Goal: Book appointment/travel/reservation

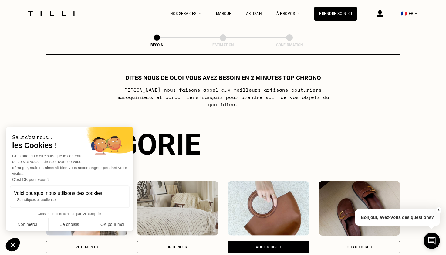
scroll to position [214, 0]
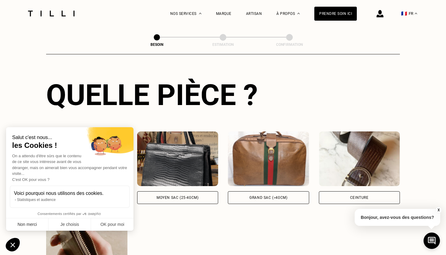
click at [31, 223] on button "Non merci" at bounding box center [27, 224] width 42 height 13
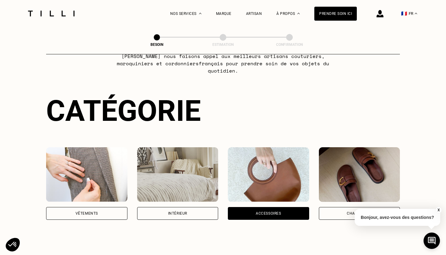
scroll to position [45, 0]
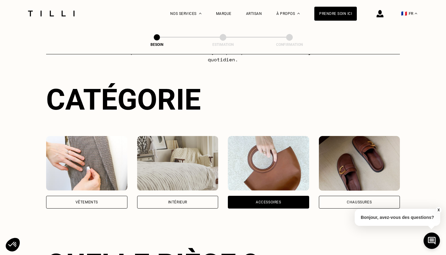
click at [110, 196] on div "Vêtements" at bounding box center [86, 202] width 81 height 13
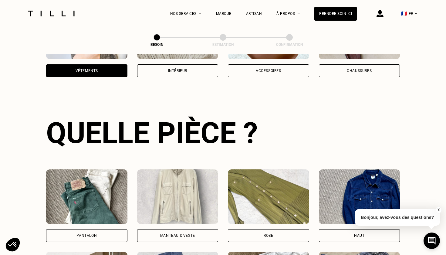
scroll to position [215, 0]
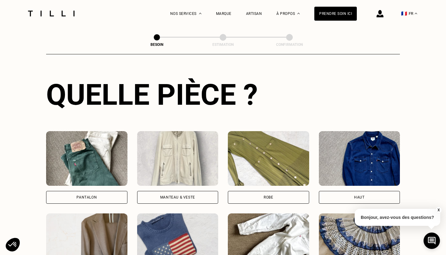
click at [189, 195] on div "Manteau & Veste" at bounding box center [177, 197] width 35 height 4
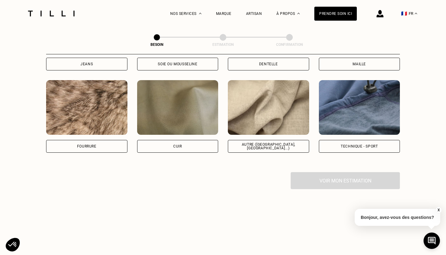
scroll to position [691, 0]
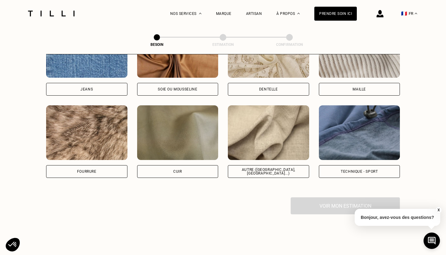
click at [257, 170] on div "Autre ([GEOGRAPHIC_DATA], [GEOGRAPHIC_DATA]...)" at bounding box center [268, 171] width 81 height 13
select select "FR"
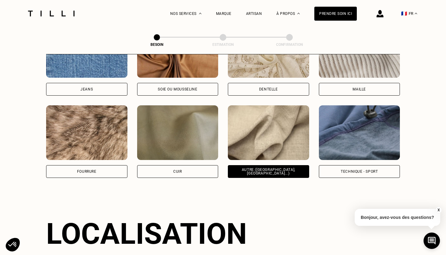
scroll to position [813, 0]
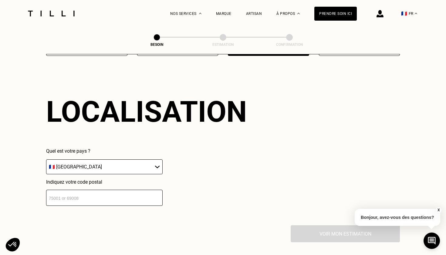
click at [123, 190] on input "number" at bounding box center [104, 198] width 117 height 16
type input "35850"
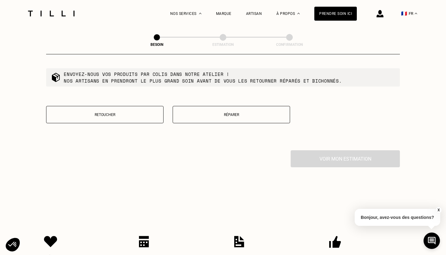
scroll to position [1014, 0]
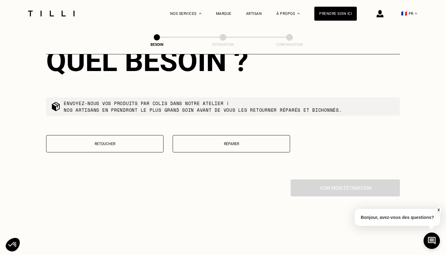
click at [144, 146] on button "Retoucher" at bounding box center [104, 143] width 117 height 17
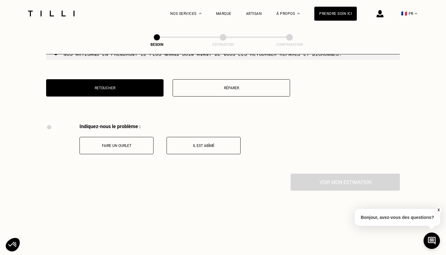
scroll to position [1070, 0]
click at [205, 87] on button "Réparer" at bounding box center [231, 87] width 117 height 17
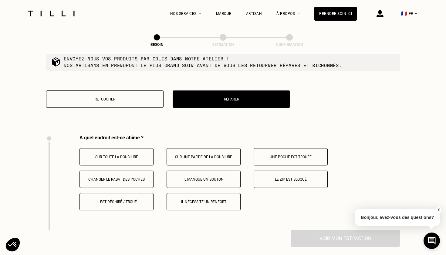
scroll to position [1056, 0]
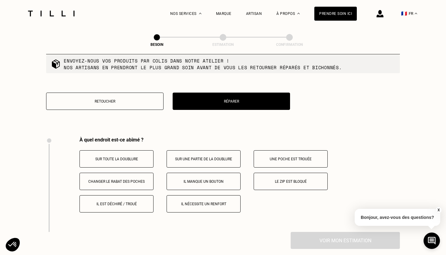
click at [131, 93] on button "Retoucher" at bounding box center [104, 101] width 117 height 17
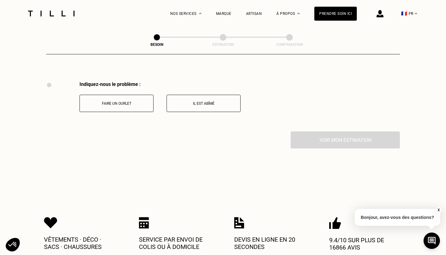
scroll to position [1120, 0]
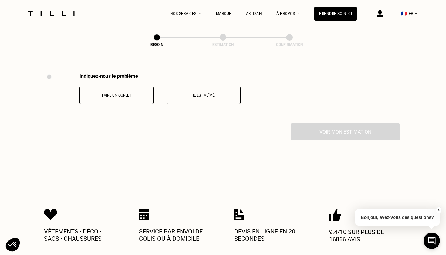
click at [198, 86] on button "Il est abîmé" at bounding box center [204, 94] width 74 height 17
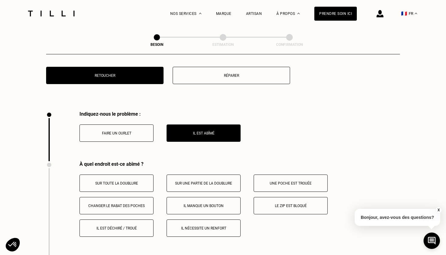
scroll to position [1083, 0]
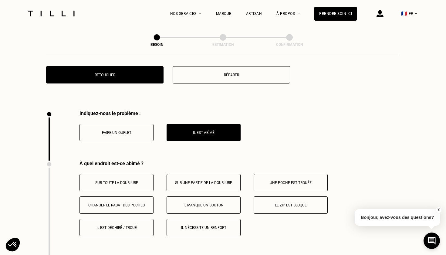
click at [212, 66] on button "Réparer" at bounding box center [231, 74] width 117 height 17
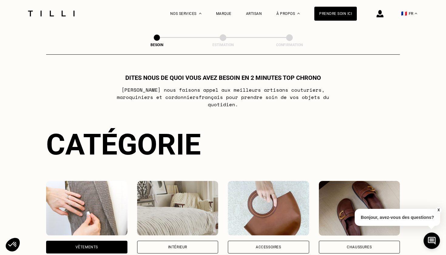
scroll to position [0, 0]
click at [185, 92] on li "Nos prix" at bounding box center [188, 95] width 26 height 11
click at [184, 97] on span "Nos prix" at bounding box center [183, 96] width 16 height 4
select select "FR"
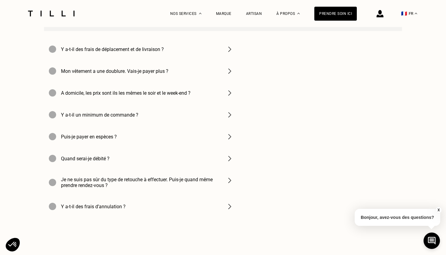
scroll to position [875, 0]
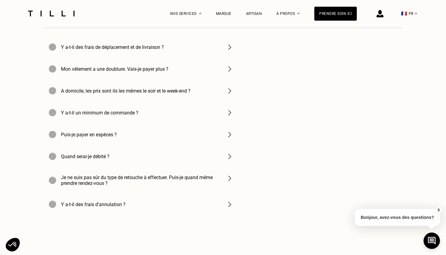
click at [196, 181] on h4 "Je ne suis pas sûr du type de retouche à effectuer. Puis-je quand même prendre …" at bounding box center [140, 180] width 158 height 12
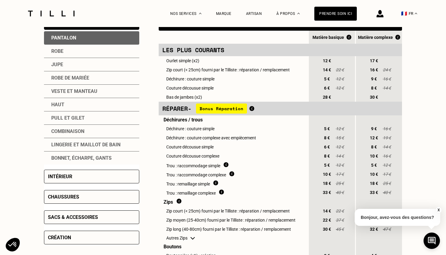
scroll to position [135, 0]
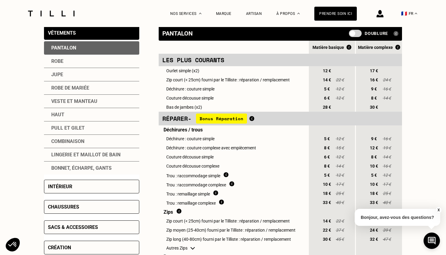
click at [91, 106] on div "Veste et manteau" at bounding box center [91, 101] width 95 height 13
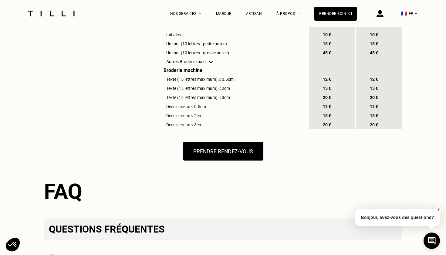
scroll to position [622, 0]
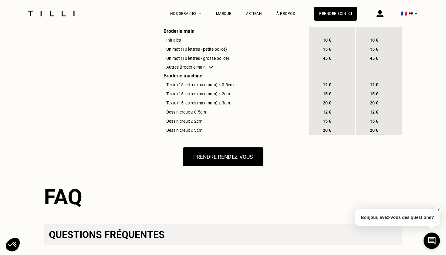
click at [195, 160] on button "Prendre rendez-vous" at bounding box center [223, 156] width 80 height 19
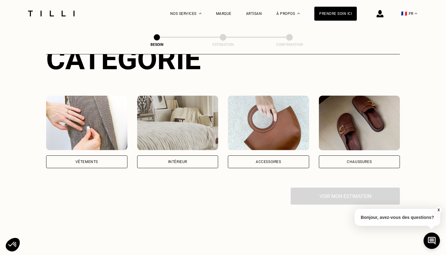
scroll to position [88, 0]
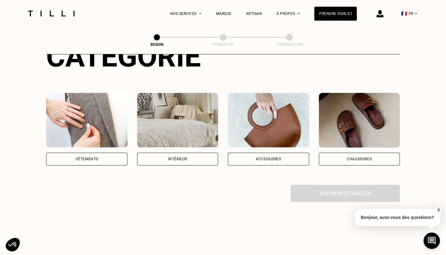
click at [108, 153] on div "Vêtements" at bounding box center [86, 159] width 81 height 13
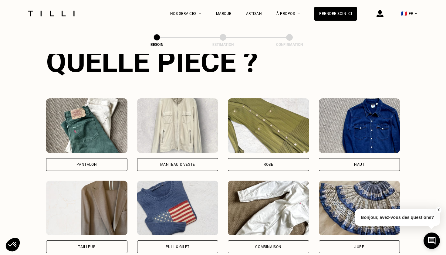
scroll to position [245, 0]
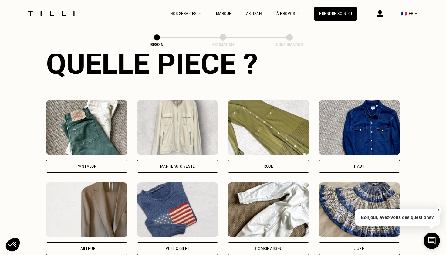
click at [162, 132] on img at bounding box center [177, 127] width 81 height 55
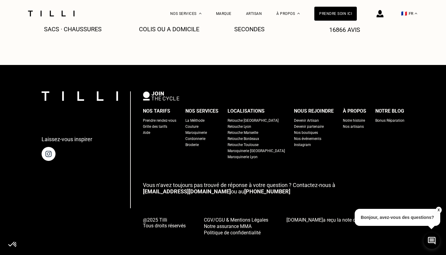
scroll to position [974, 0]
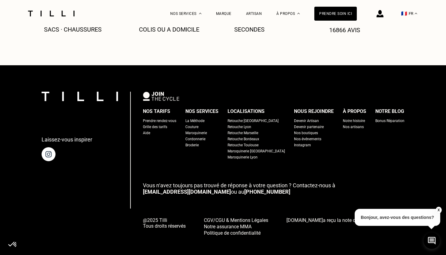
click at [175, 188] on link "[EMAIL_ADDRESS][DOMAIN_NAME]" at bounding box center [187, 191] width 88 height 6
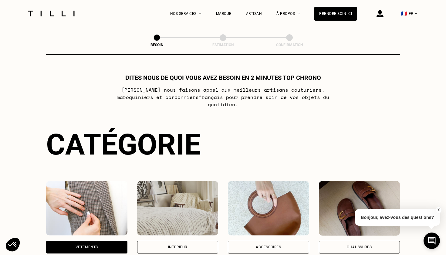
scroll to position [0, 0]
